Goal: Task Accomplishment & Management: Manage account settings

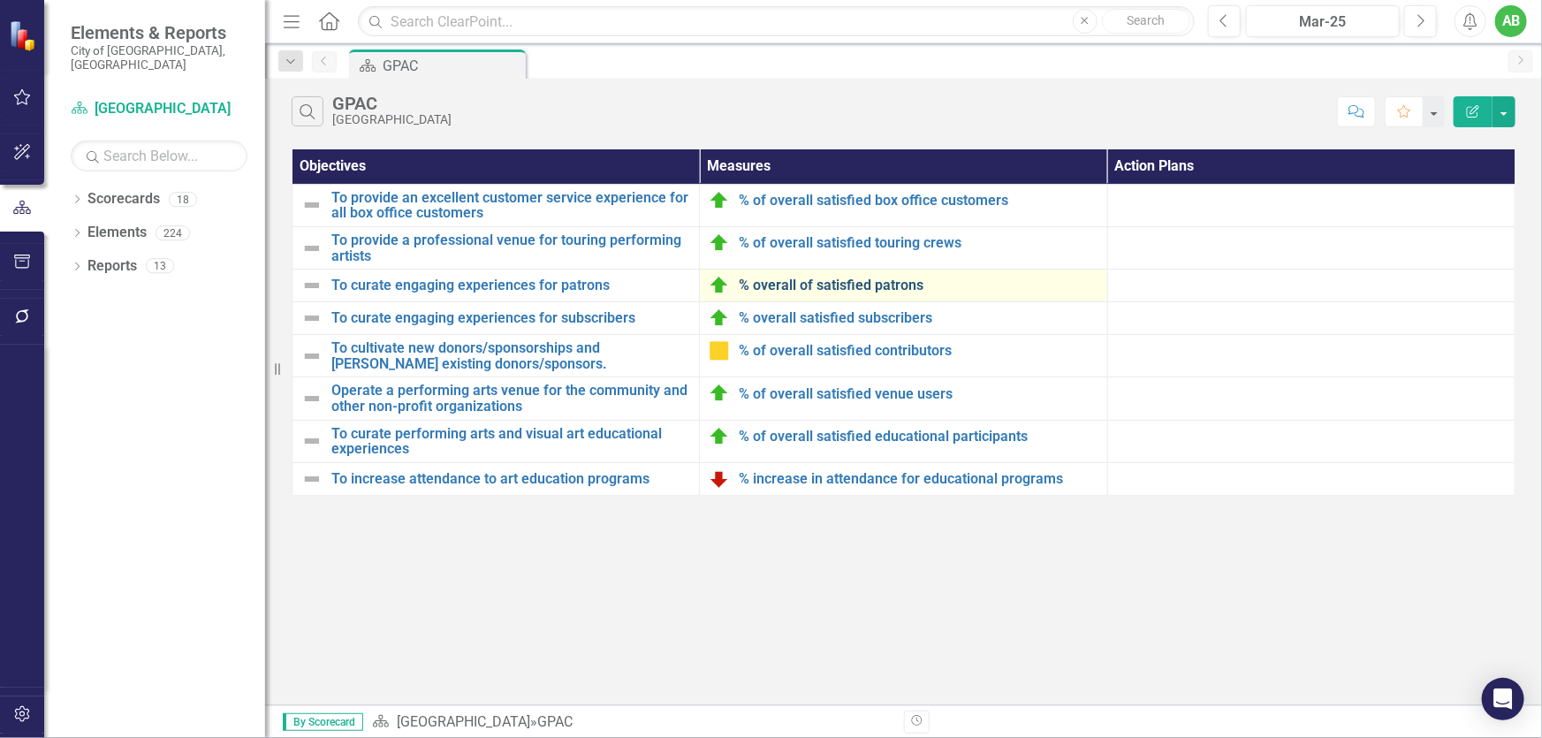
click at [852, 285] on link "% overall of satisfied patrons" at bounding box center [918, 285] width 359 height 16
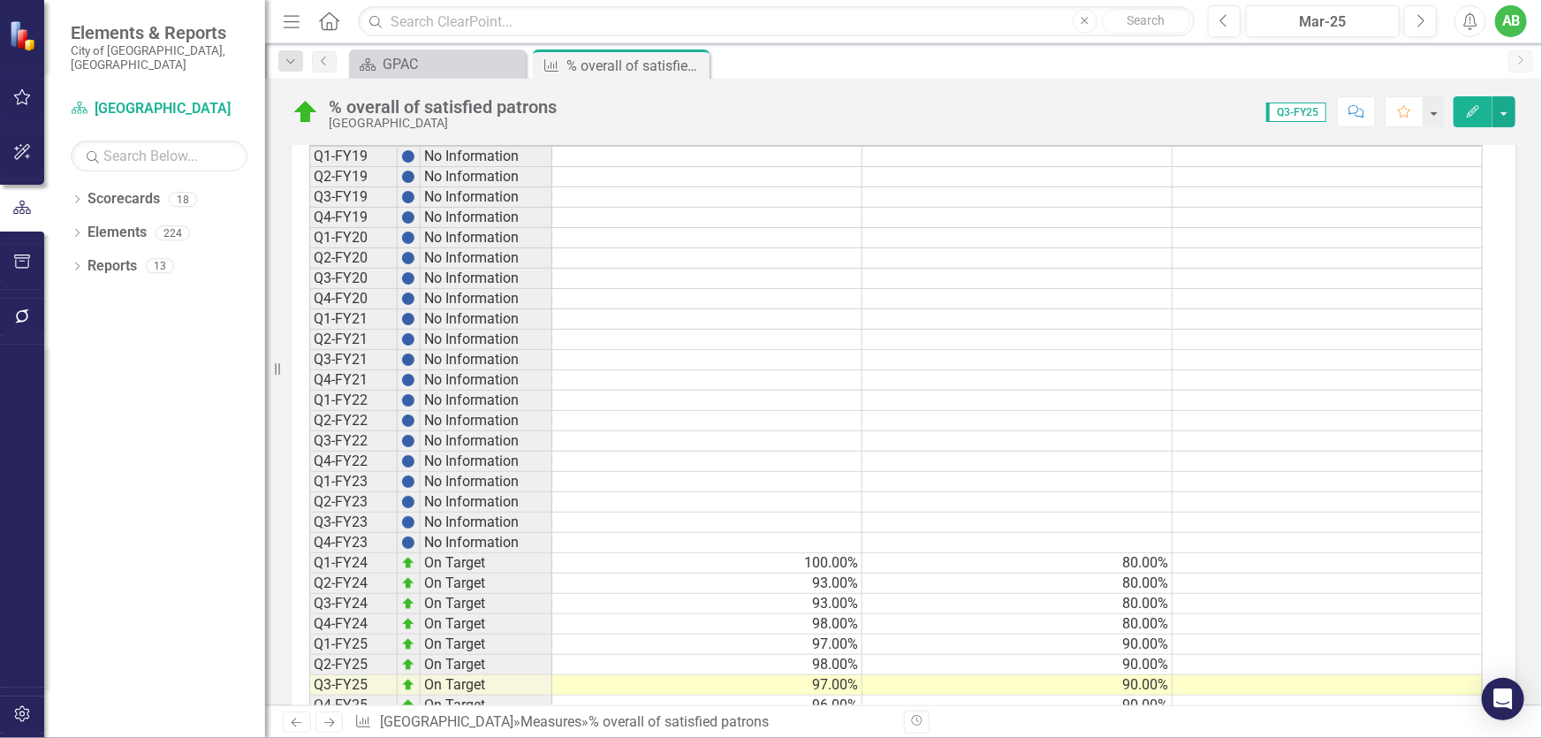
scroll to position [1432, 0]
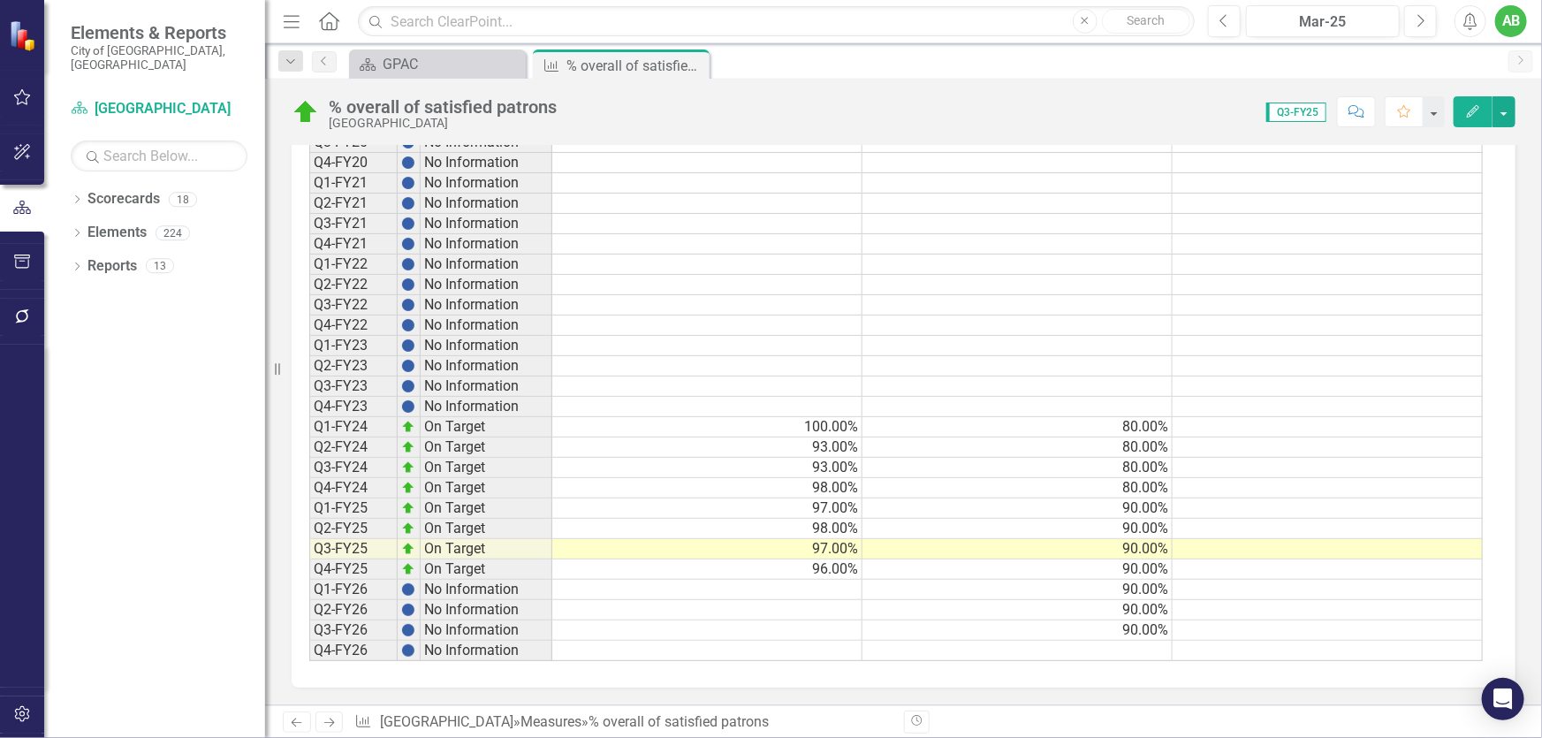
click at [309, 566] on div "Period Status Actual Target Benchmark Q1-FY19 No Information Q2-FY19 No Informa…" at bounding box center [309, 325] width 0 height 673
type textarea "99"
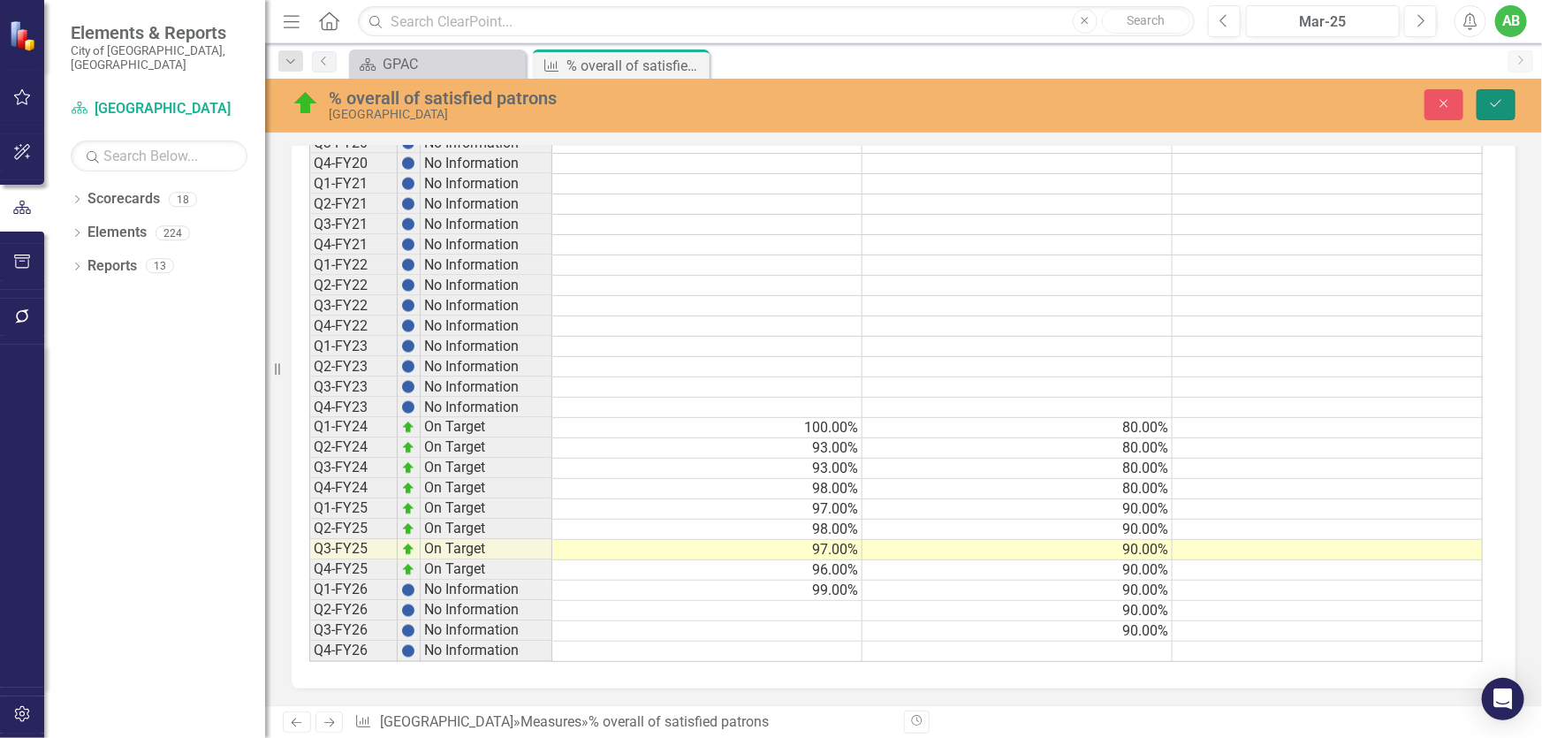
click at [1501, 97] on icon "Save" at bounding box center [1496, 103] width 16 height 12
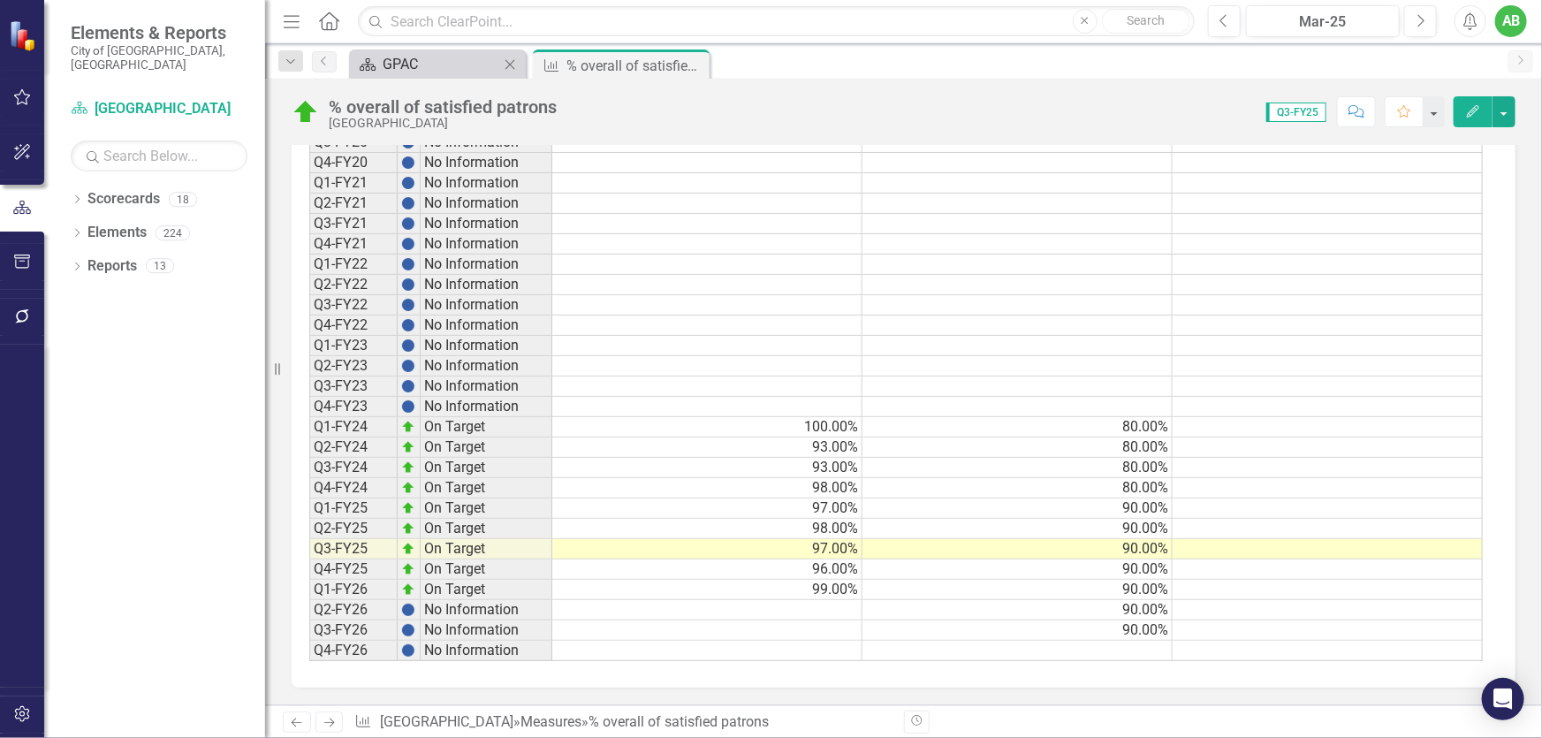
click at [420, 60] on div "GPAC" at bounding box center [441, 64] width 117 height 22
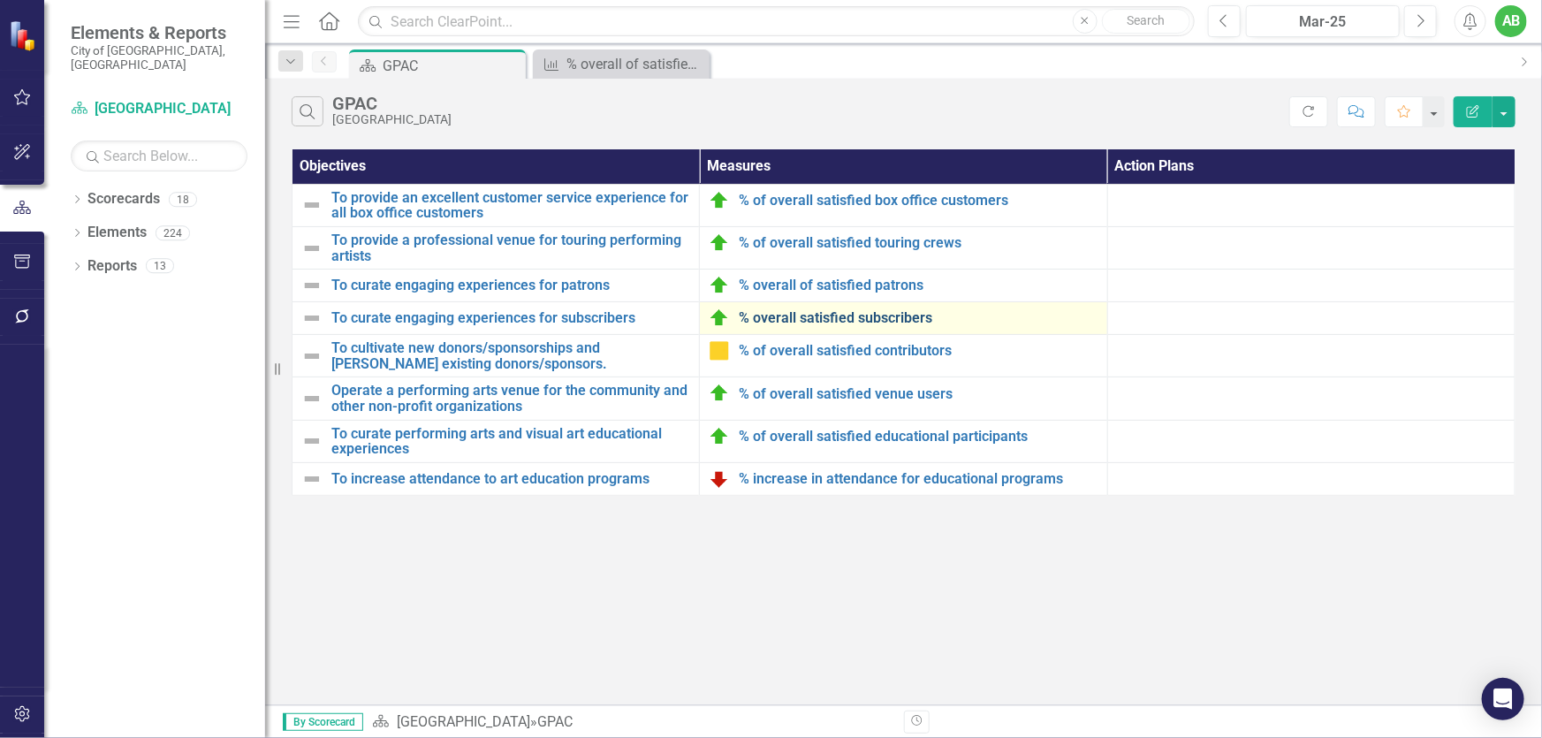
click at [858, 317] on link "% overall satisfied subscribers" at bounding box center [918, 318] width 359 height 16
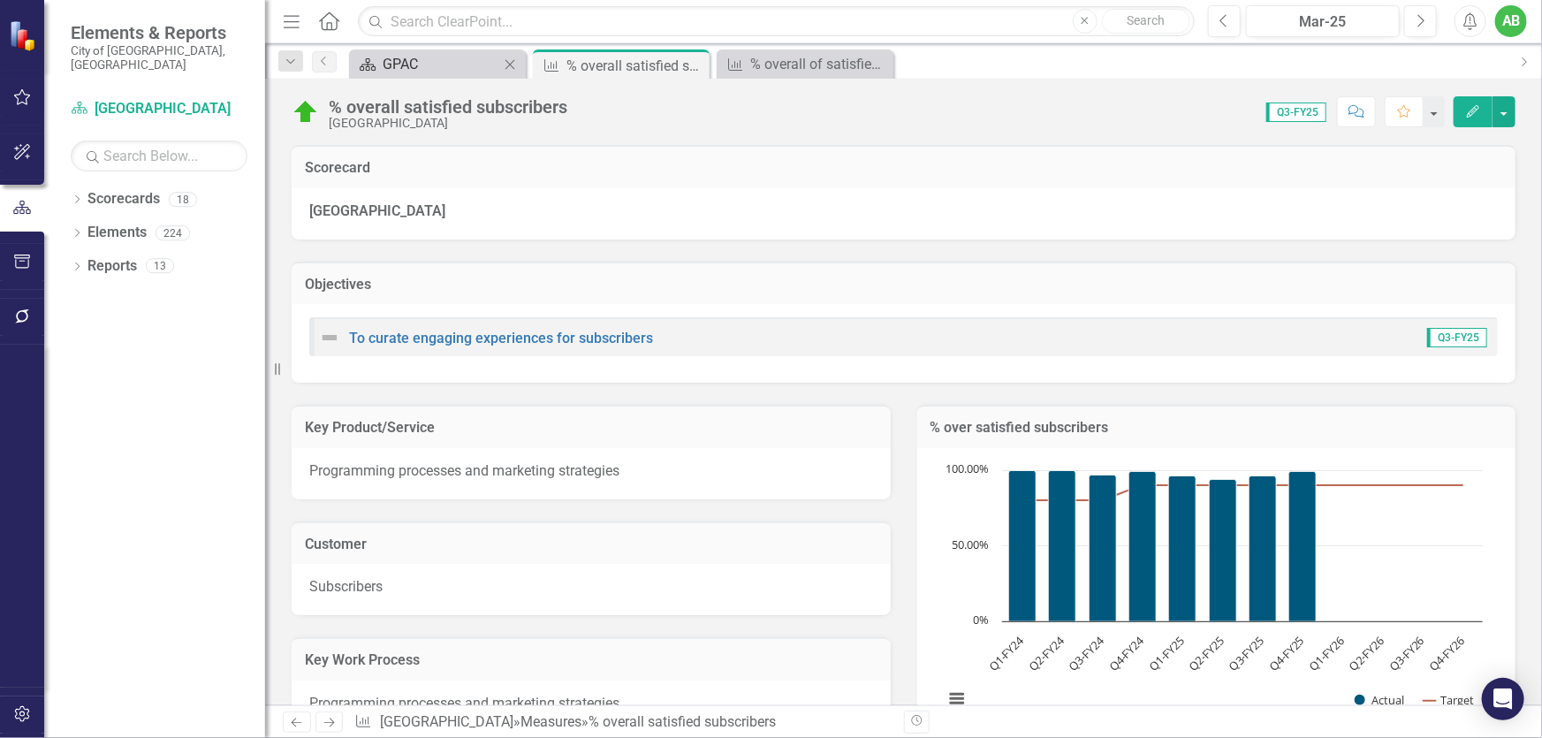
click at [459, 66] on div "GPAC" at bounding box center [441, 64] width 117 height 22
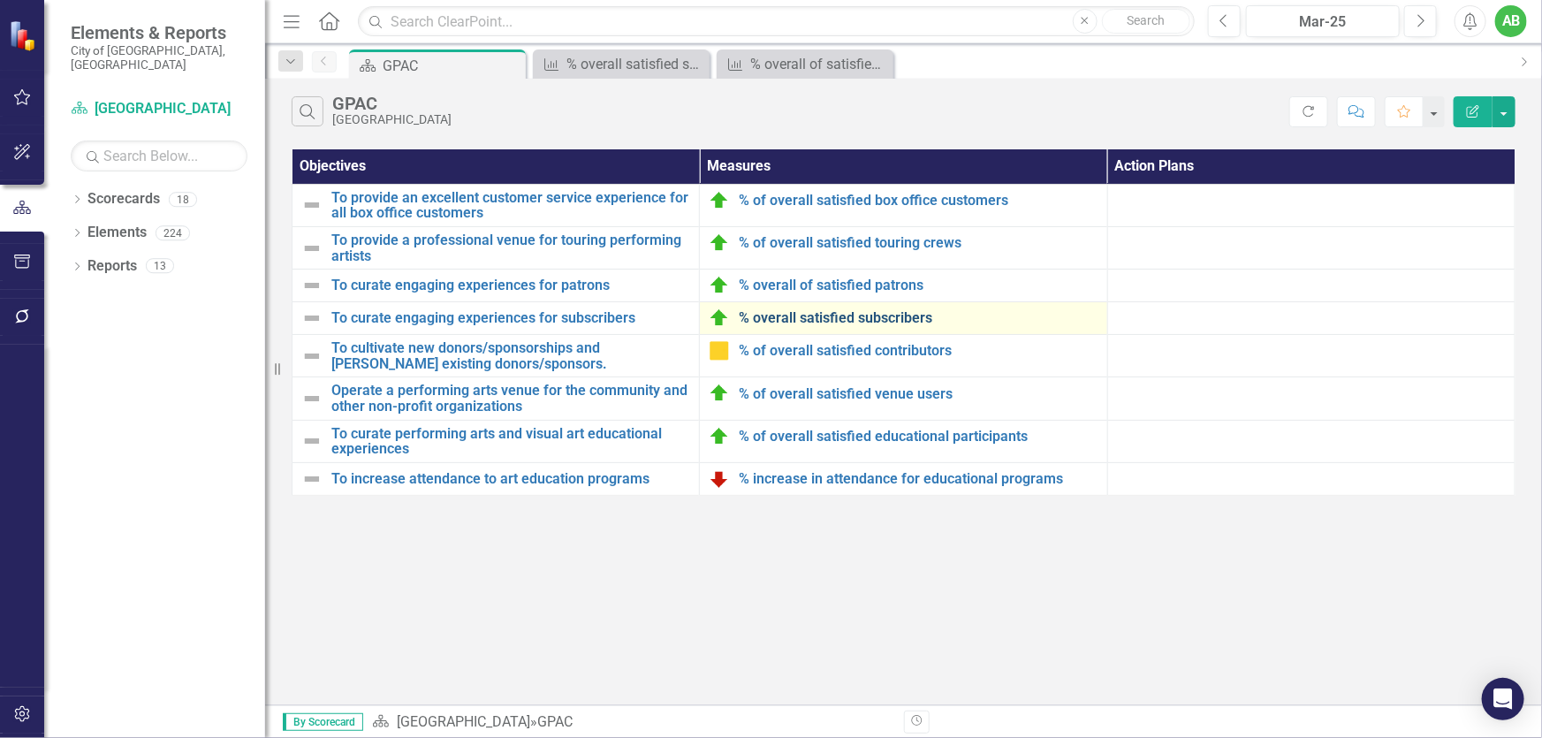
click at [855, 312] on link "% overall satisfied subscribers" at bounding box center [918, 318] width 359 height 16
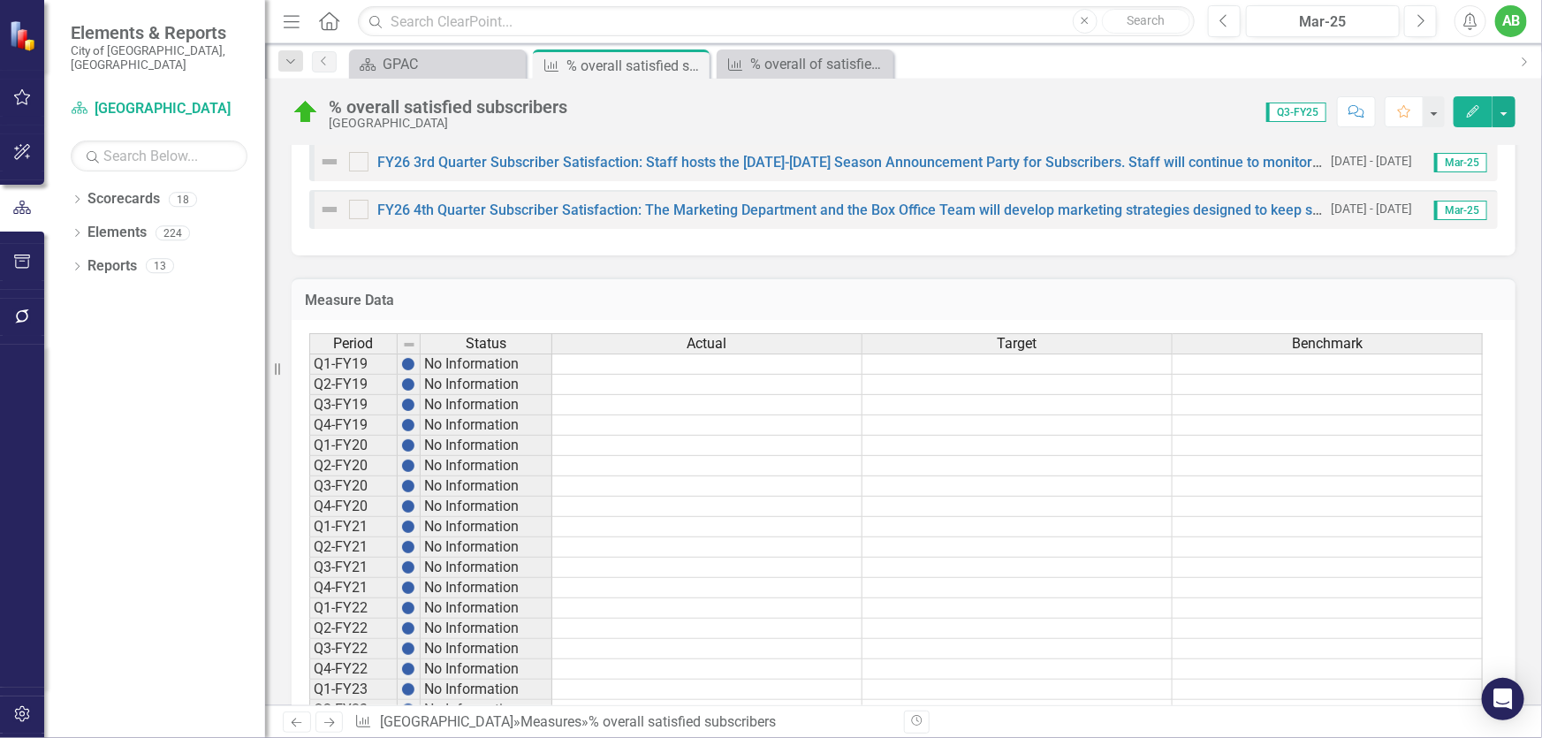
scroll to position [1478, 0]
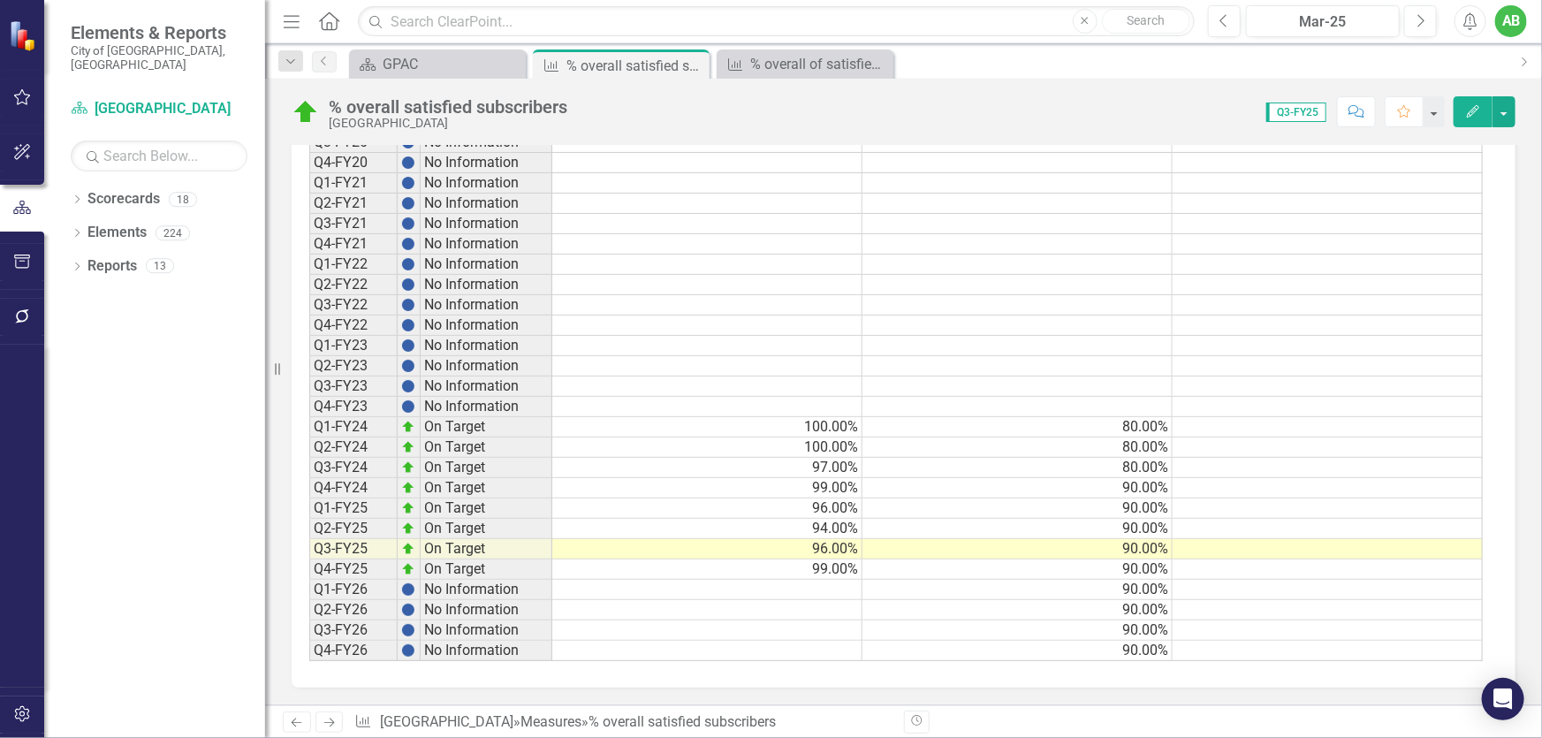
click at [840, 580] on td at bounding box center [707, 590] width 310 height 20
type textarea "97"
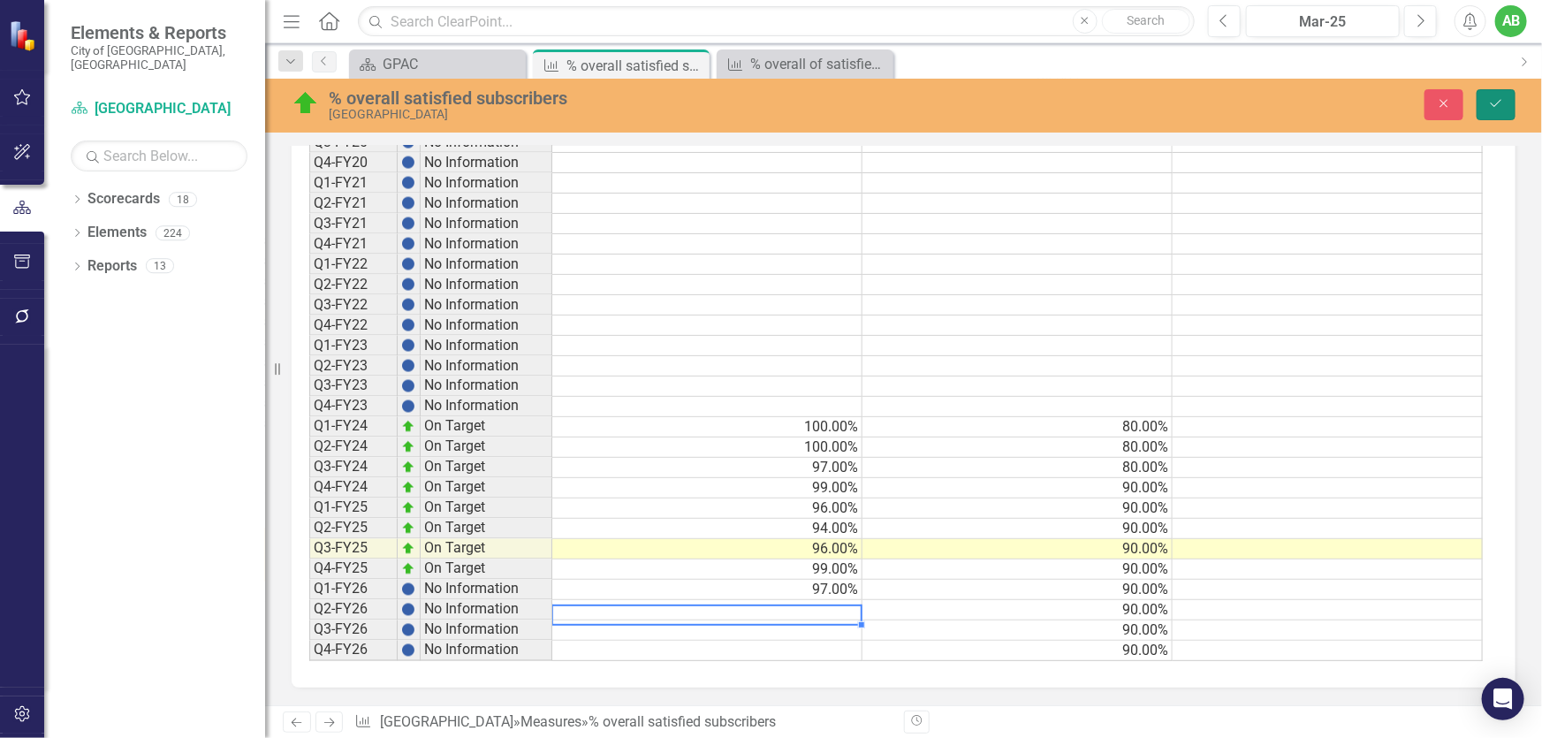
click at [1510, 105] on button "Save" at bounding box center [1496, 104] width 39 height 31
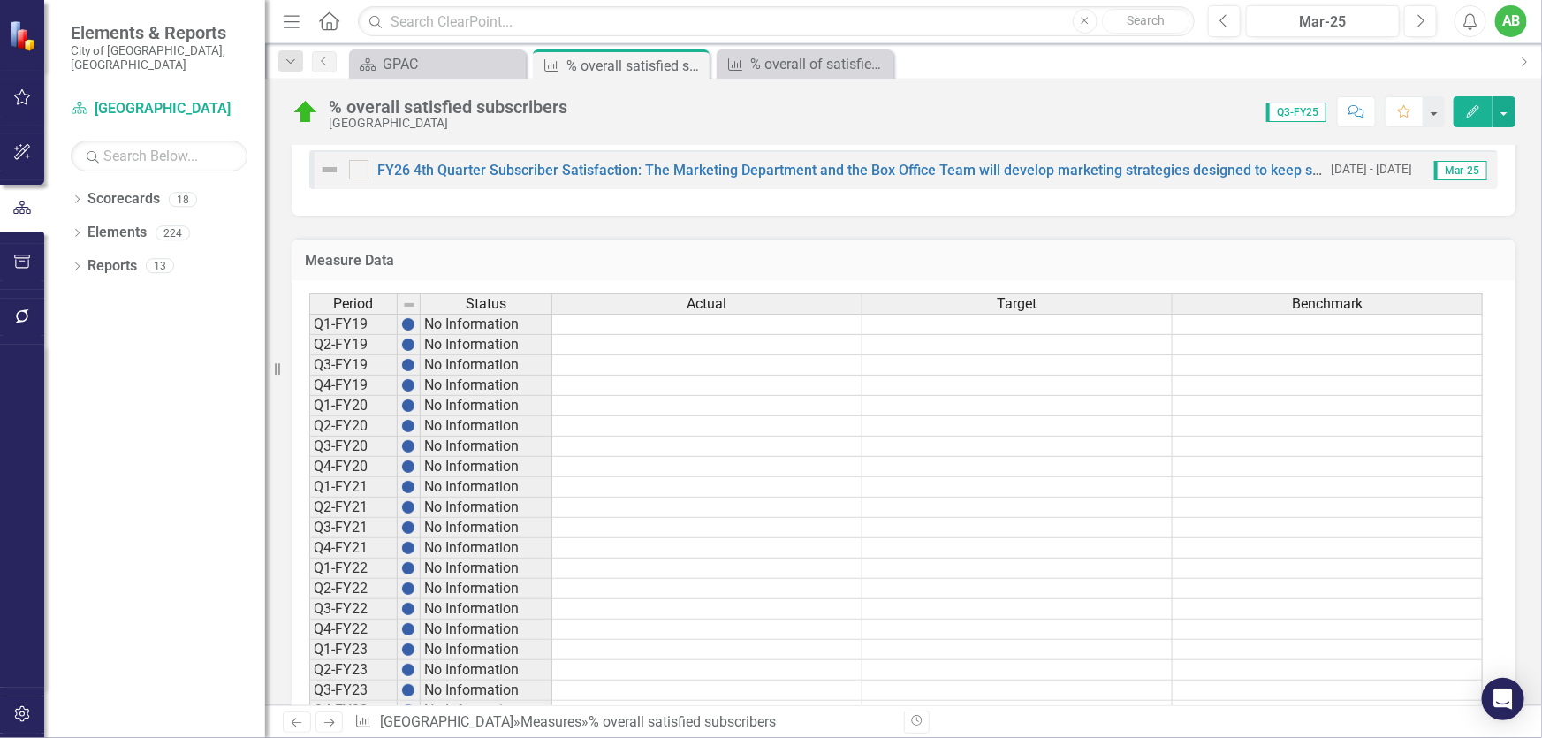
scroll to position [1157, 0]
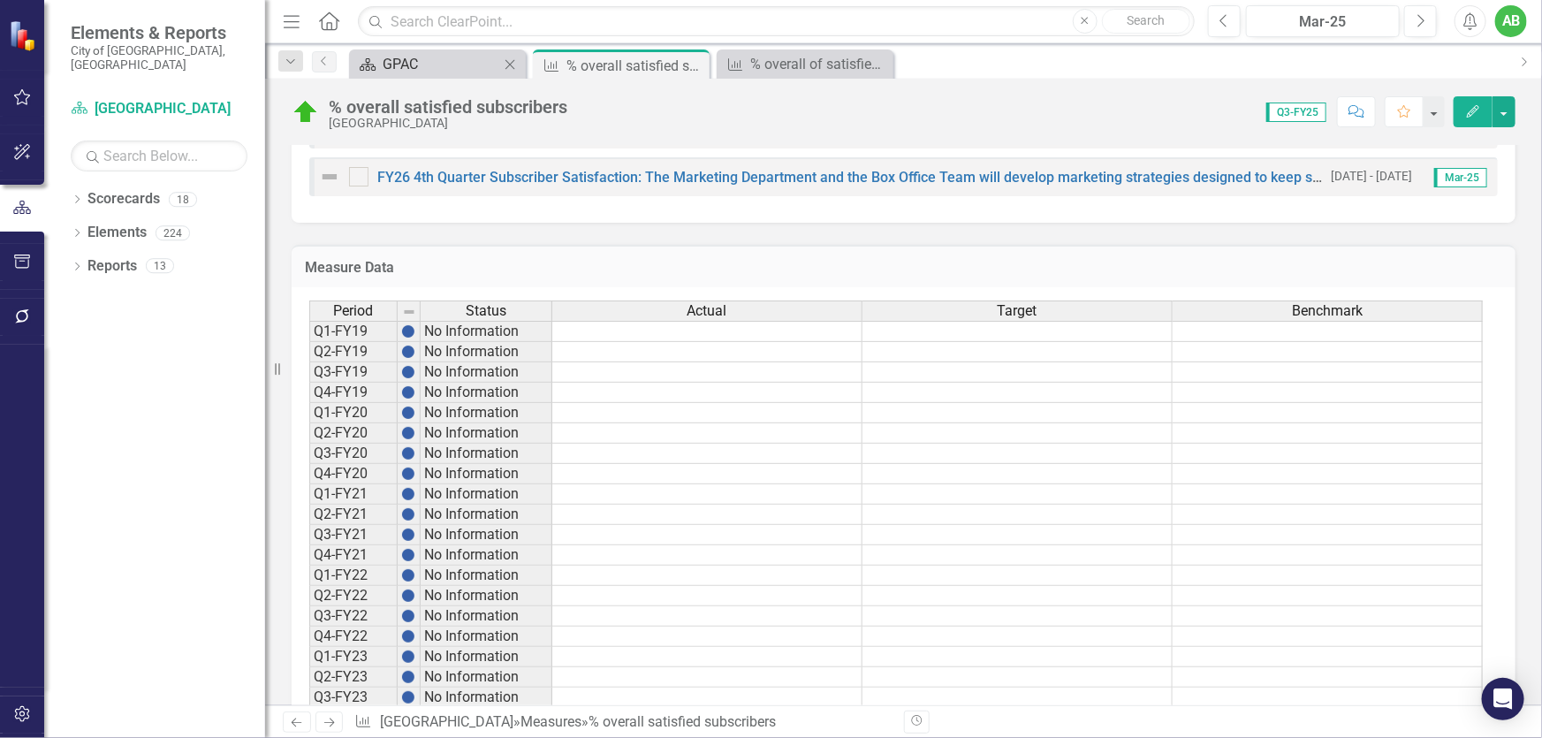
click at [432, 67] on div "GPAC" at bounding box center [441, 64] width 117 height 22
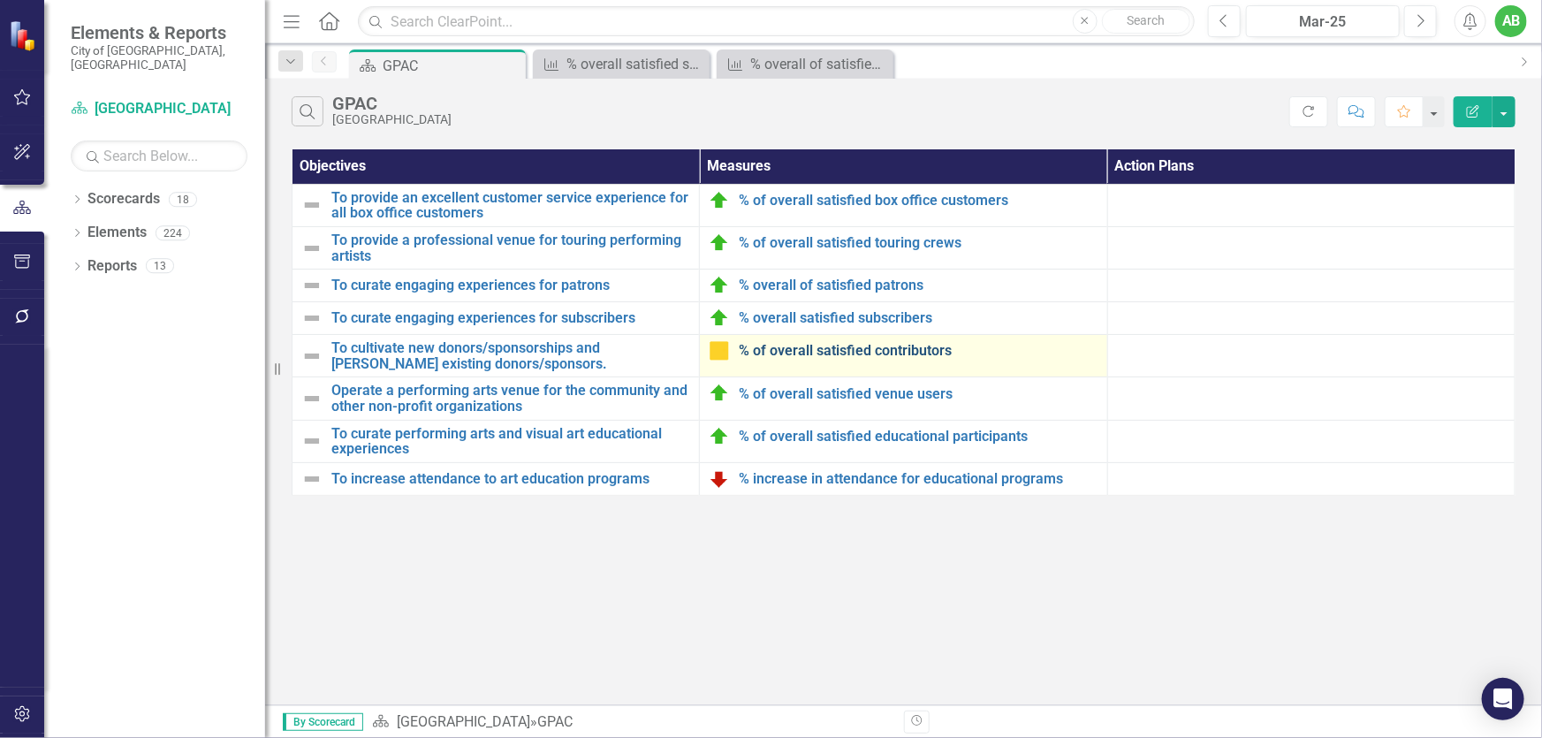
click at [874, 350] on link "% of overall satisfied contributors" at bounding box center [918, 351] width 359 height 16
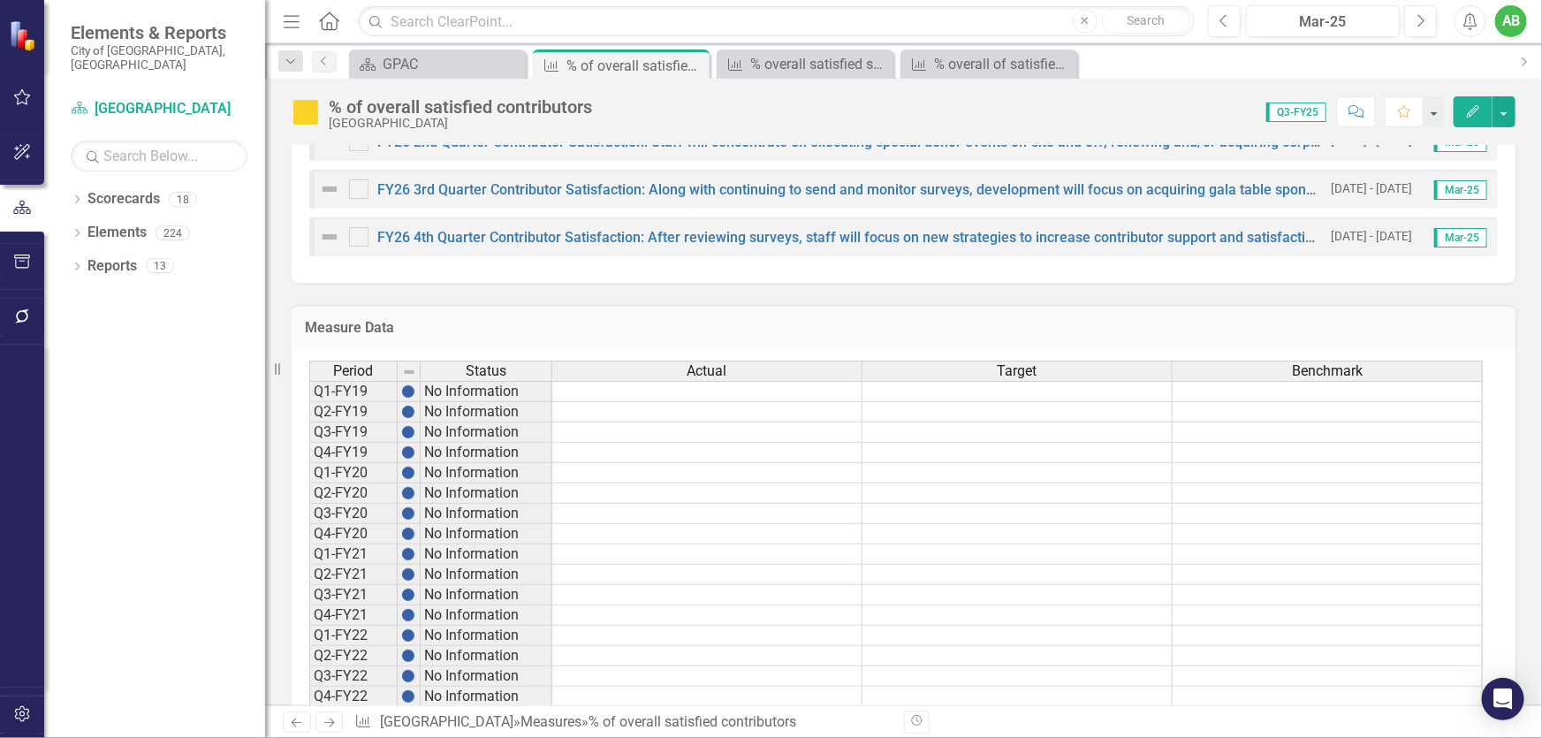
scroll to position [1585, 0]
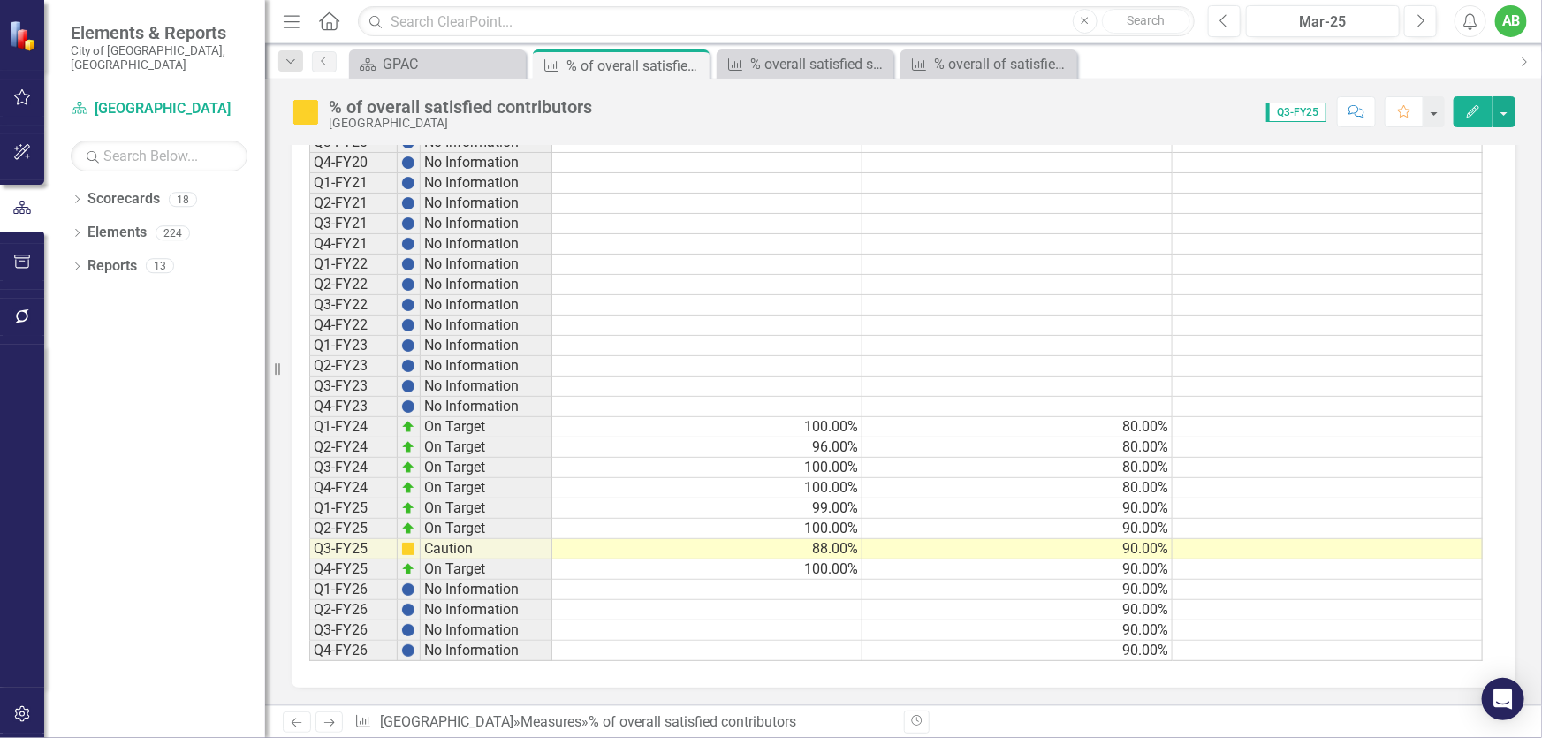
click at [841, 581] on td at bounding box center [707, 590] width 310 height 20
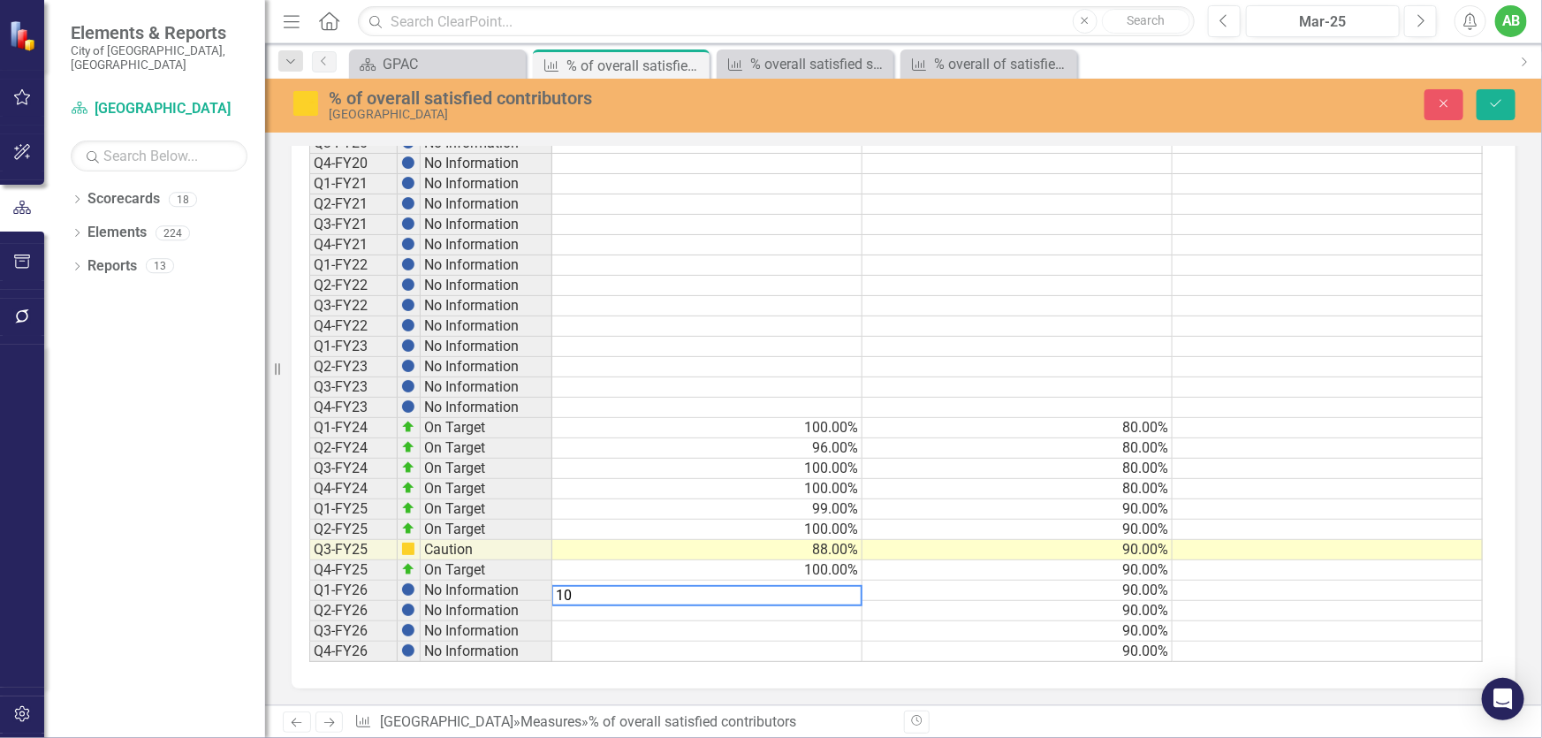
type textarea "100"
click at [1503, 99] on icon "Save" at bounding box center [1496, 103] width 16 height 12
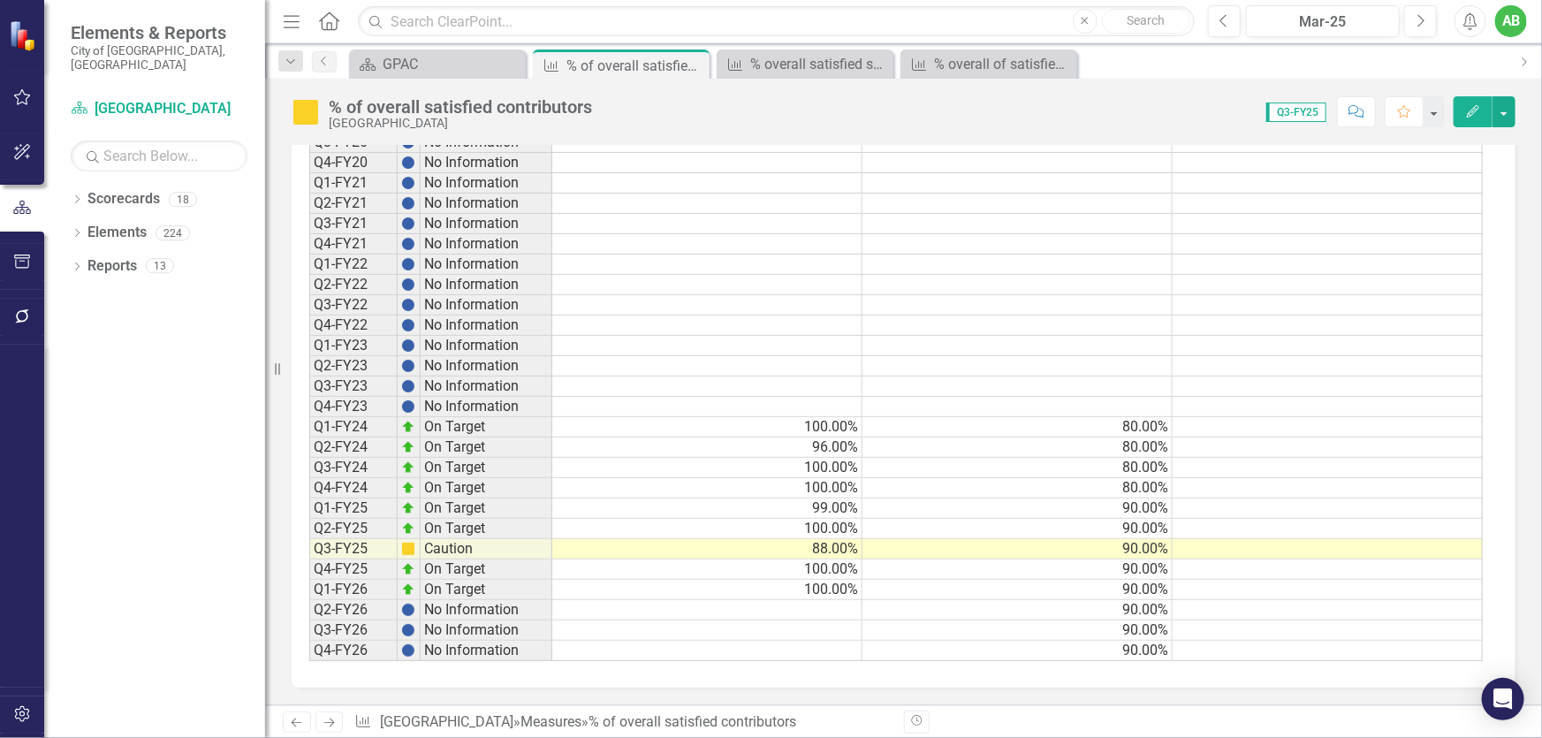
click at [412, 41] on div "Menu Home Search Close Search Previous Mar-25 Next Alerts AB User Edit Profile …" at bounding box center [903, 21] width 1277 height 43
click at [414, 56] on div "GPAC" at bounding box center [441, 64] width 117 height 22
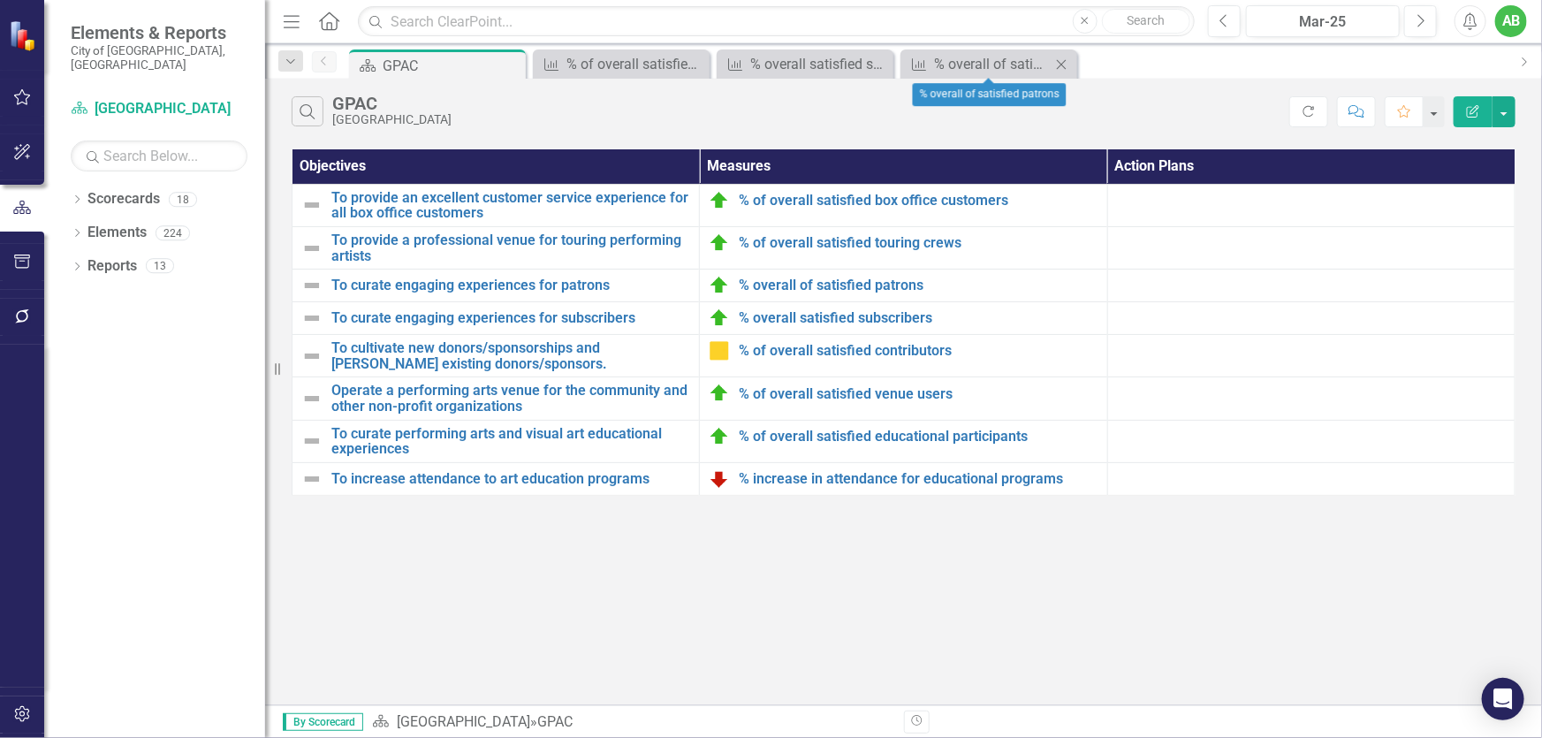
click at [1063, 64] on icon "Close" at bounding box center [1062, 64] width 18 height 14
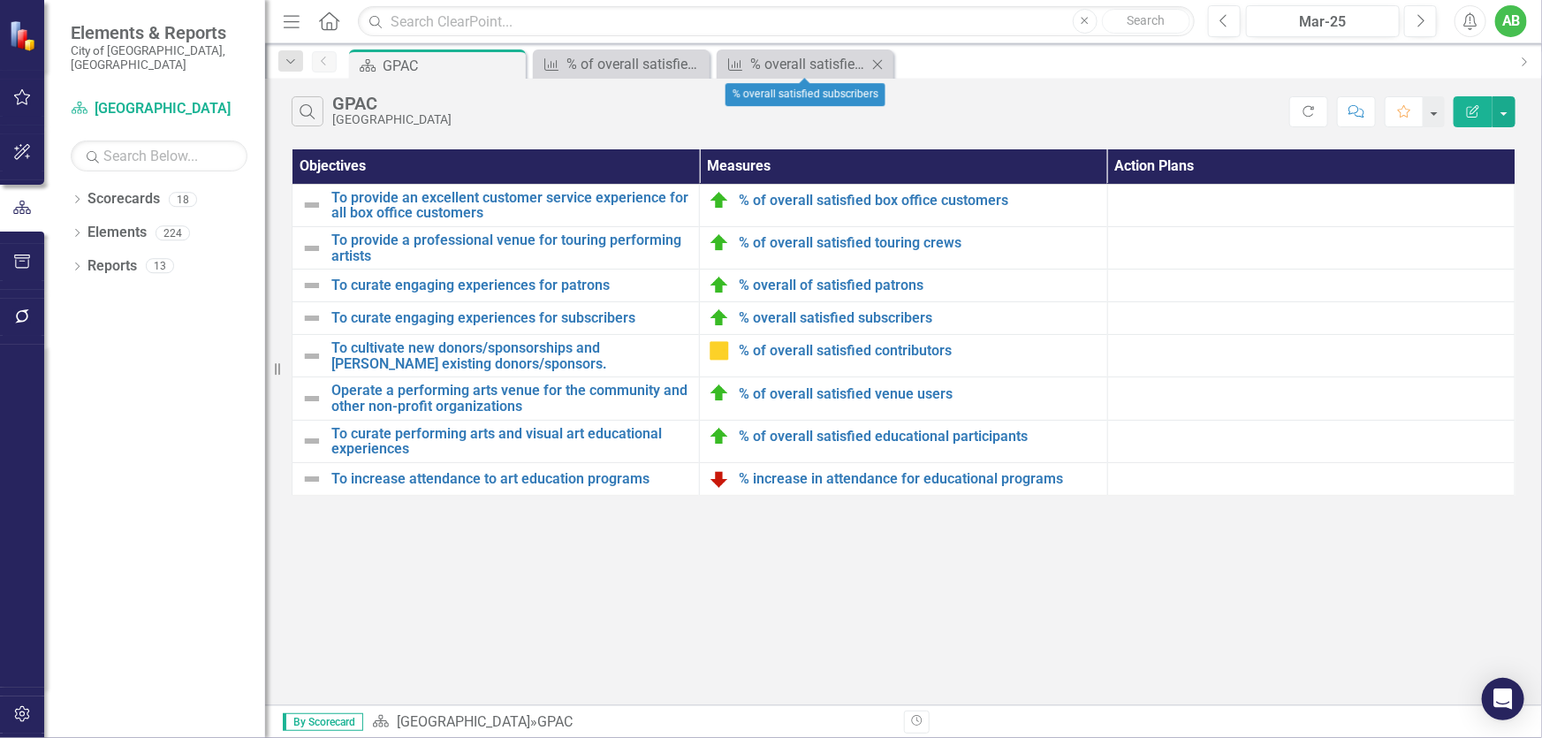
click at [879, 66] on icon "Close" at bounding box center [878, 64] width 18 height 14
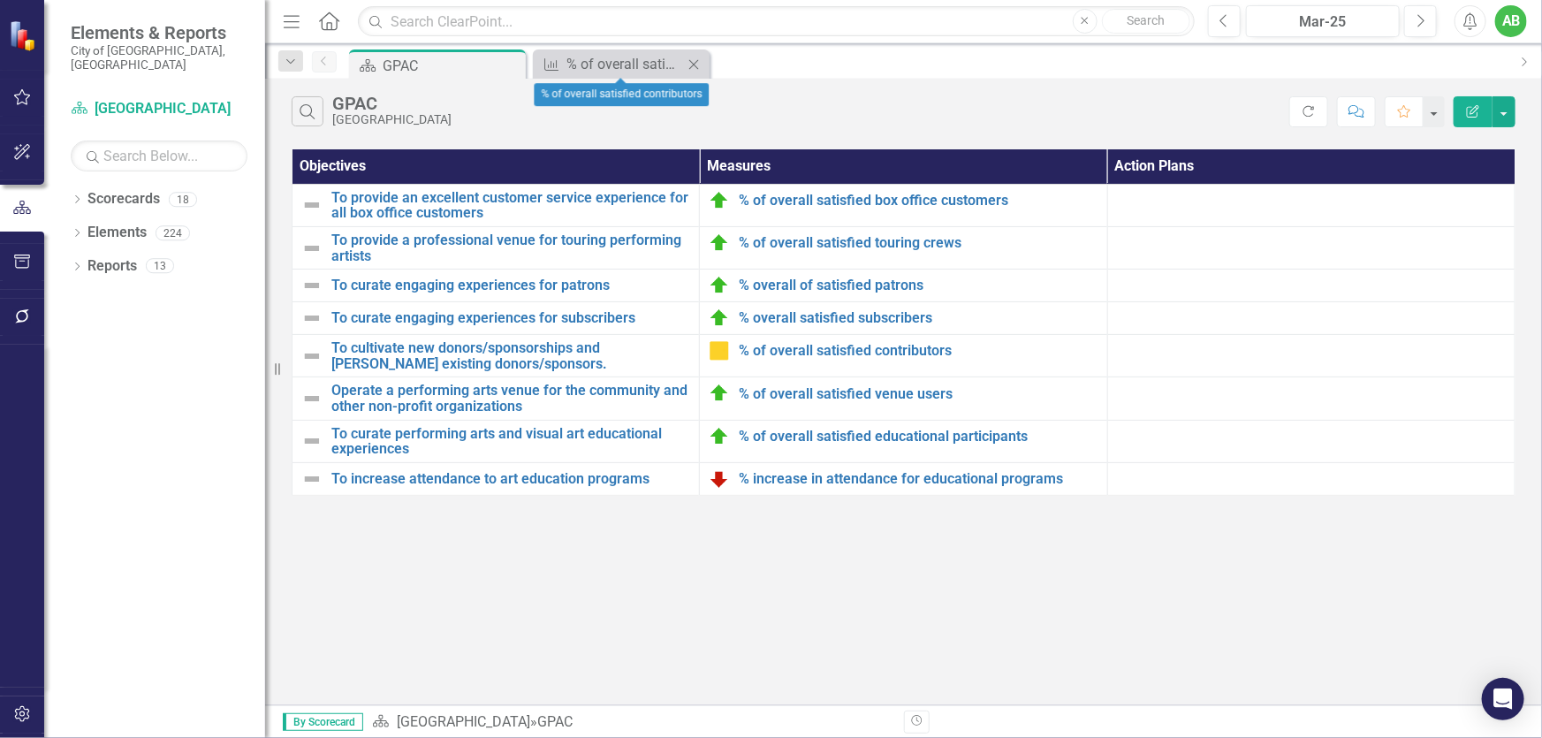
click at [698, 63] on icon "Close" at bounding box center [694, 64] width 18 height 14
